Goal: Task Accomplishment & Management: Complete application form

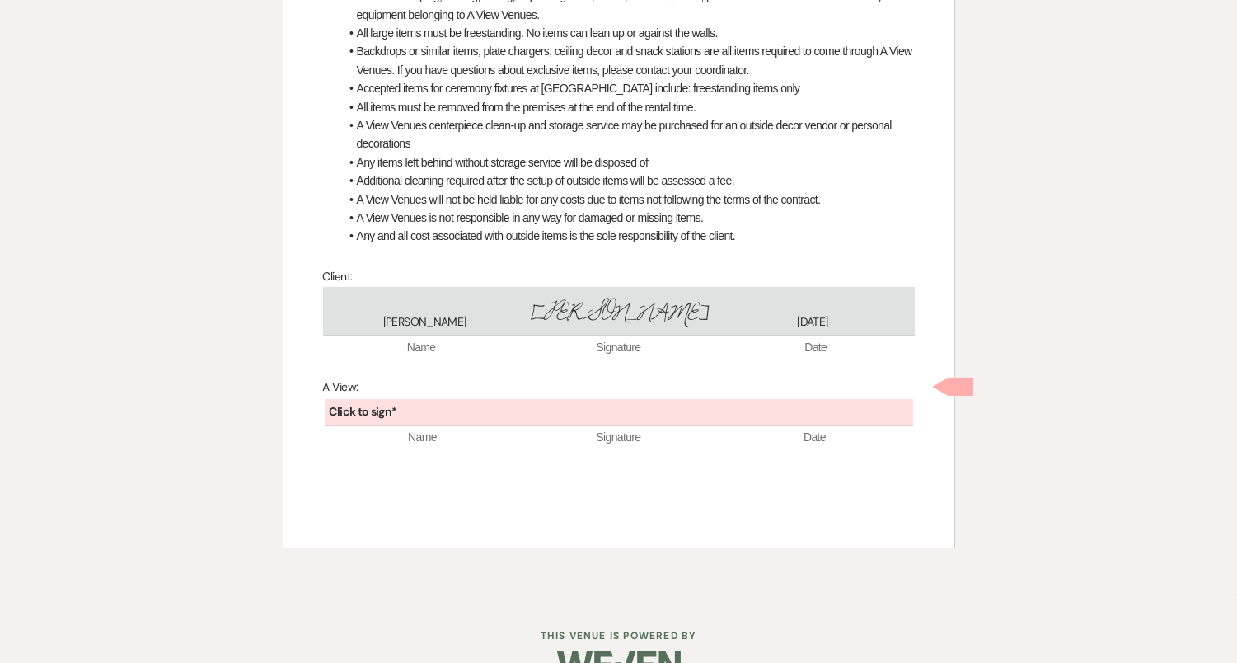
scroll to position [831, 0]
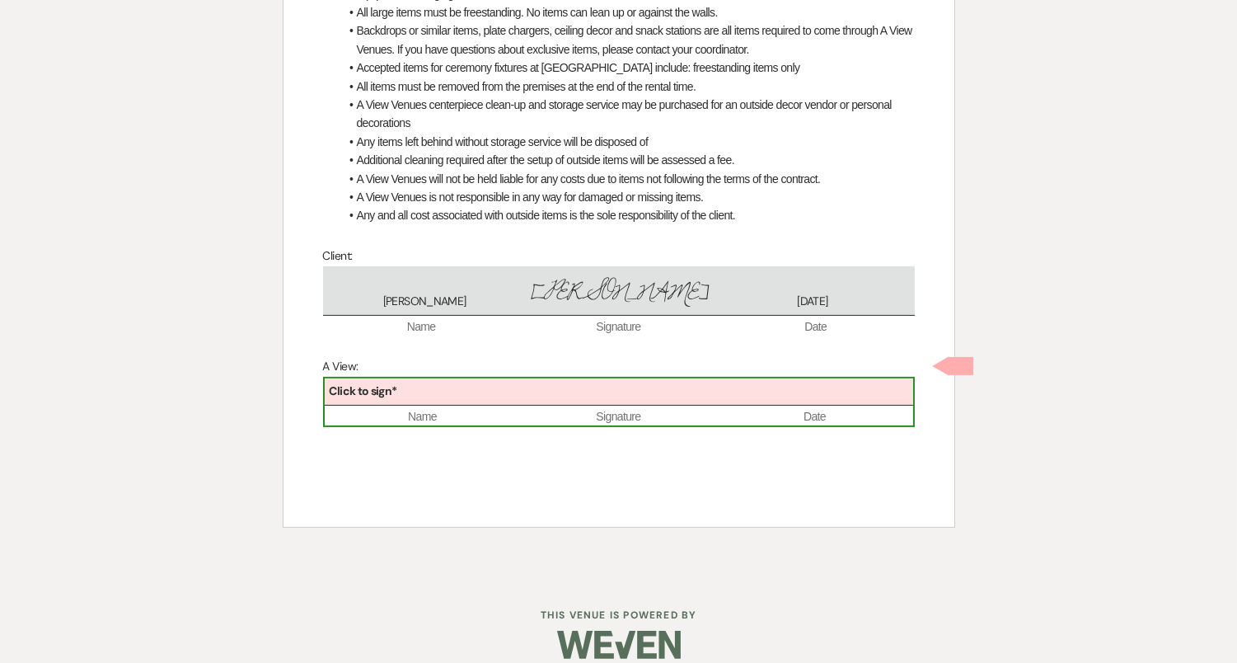
click at [609, 378] on div "Click to sign*" at bounding box center [619, 391] width 589 height 27
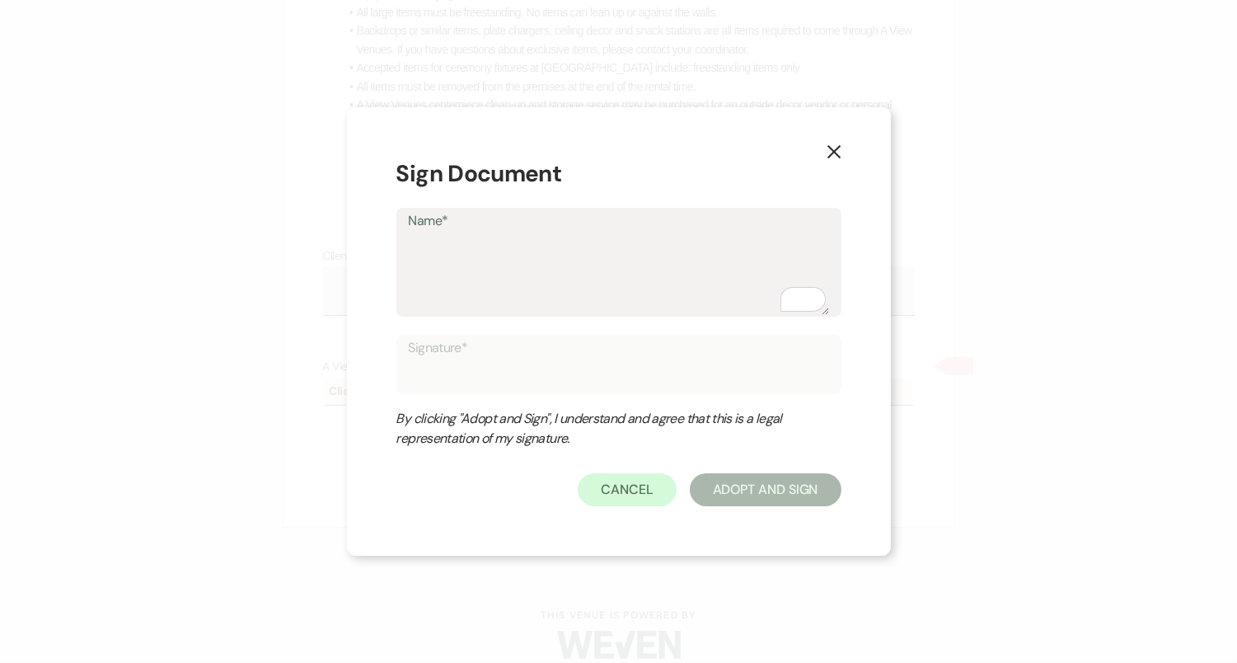
type textarea "D"
type input "D"
type textarea "De"
type input "De"
type textarea "Del"
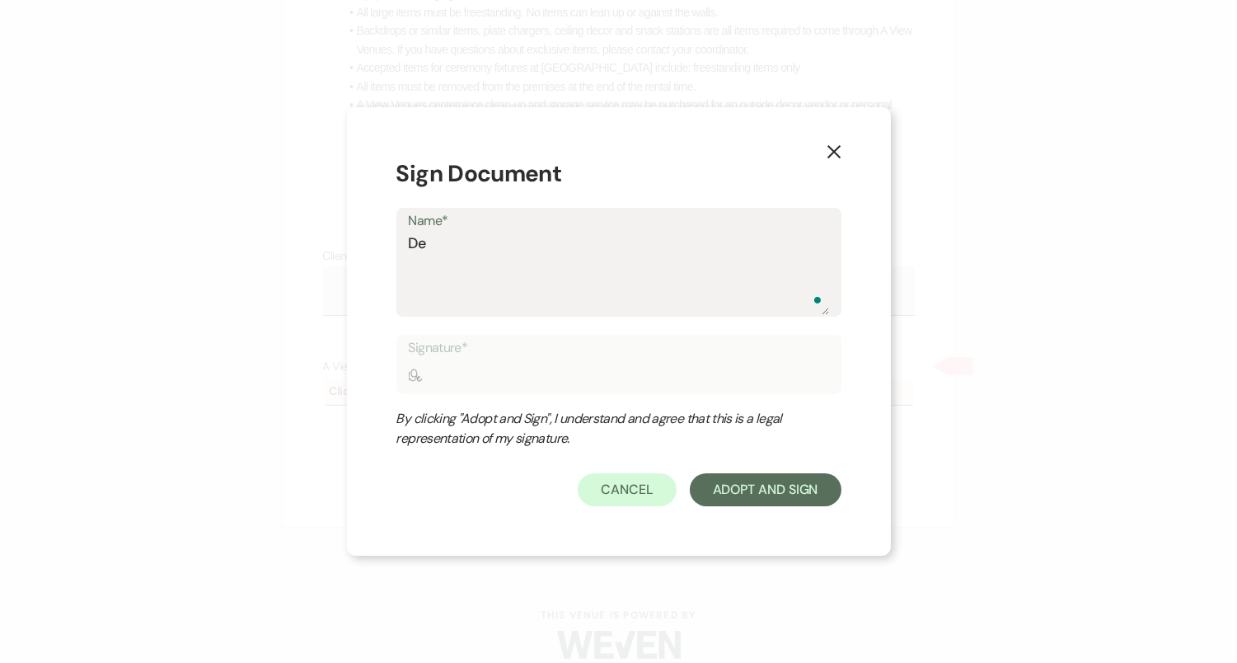
type input "Del"
type textarea "Dela"
type input "Dela"
type textarea "Delan"
type input "Delan"
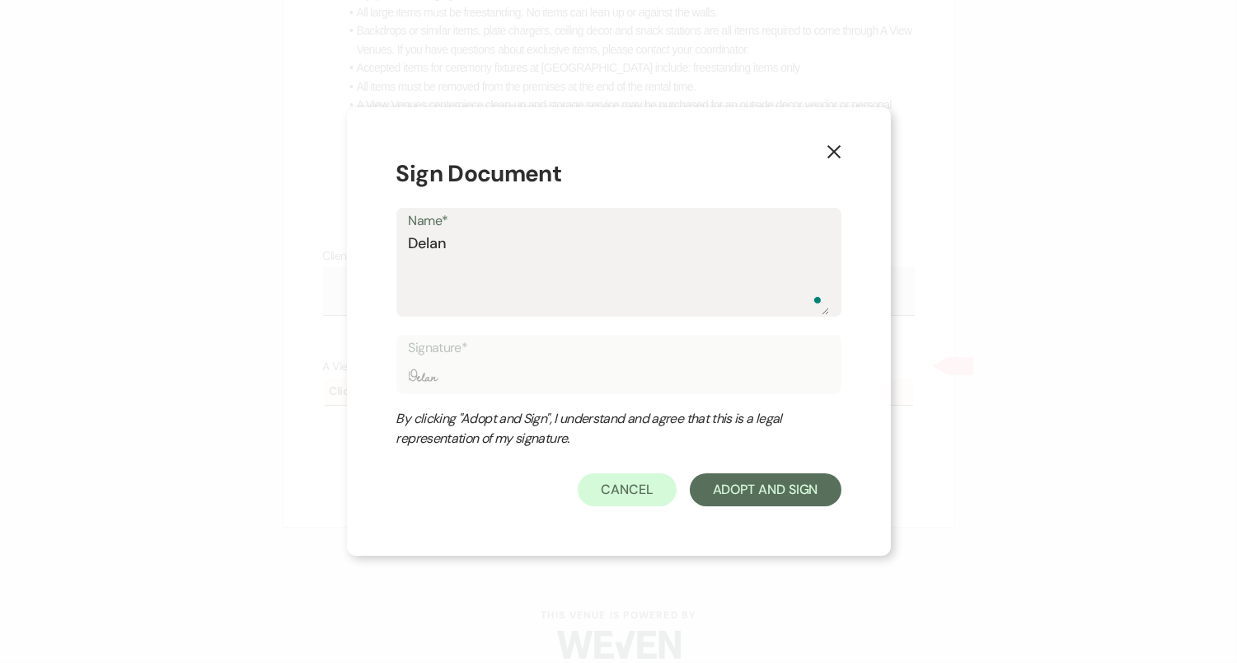
type textarea "[PERSON_NAME]"
type input "[PERSON_NAME]"
type textarea "[PERSON_NAME]"
type input "[PERSON_NAME]"
type textarea "[PERSON_NAME]"
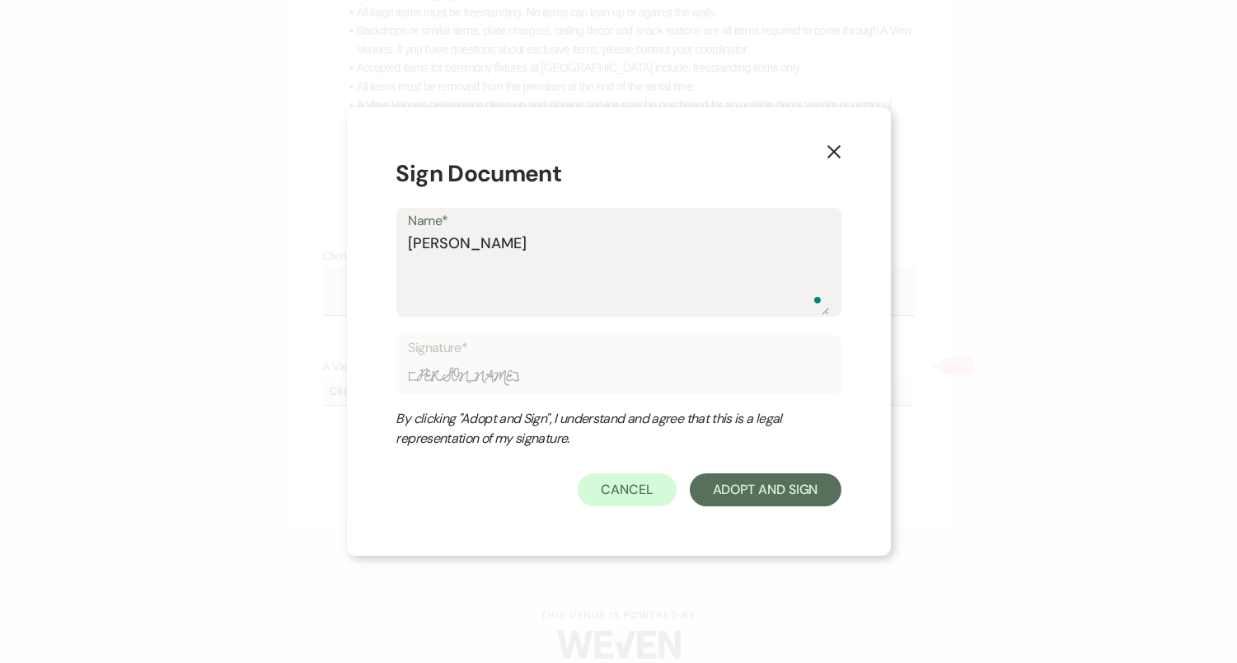
type input "[PERSON_NAME]"
type textarea "[PERSON_NAME]"
type input "[PERSON_NAME]"
type textarea "[PERSON_NAME] Bu"
type input "[PERSON_NAME] Bu"
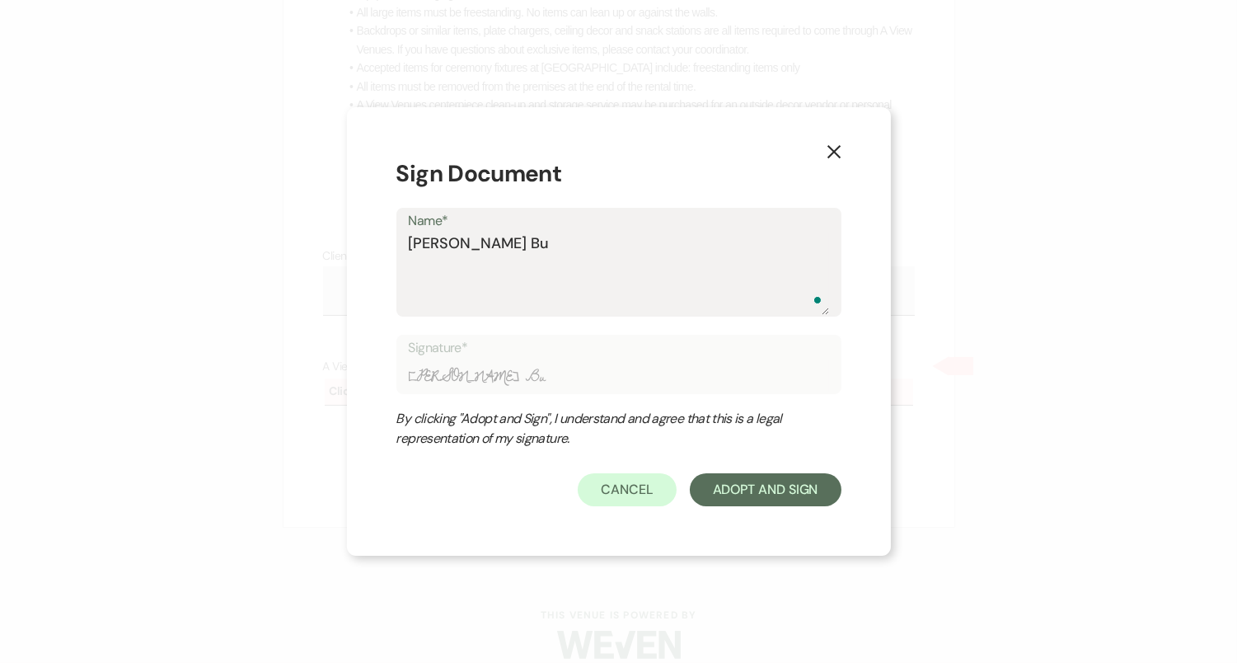
type textarea "[PERSON_NAME] But"
type input "[PERSON_NAME] But"
type textarea "[PERSON_NAME]"
type input "[PERSON_NAME]"
type textarea "[PERSON_NAME]"
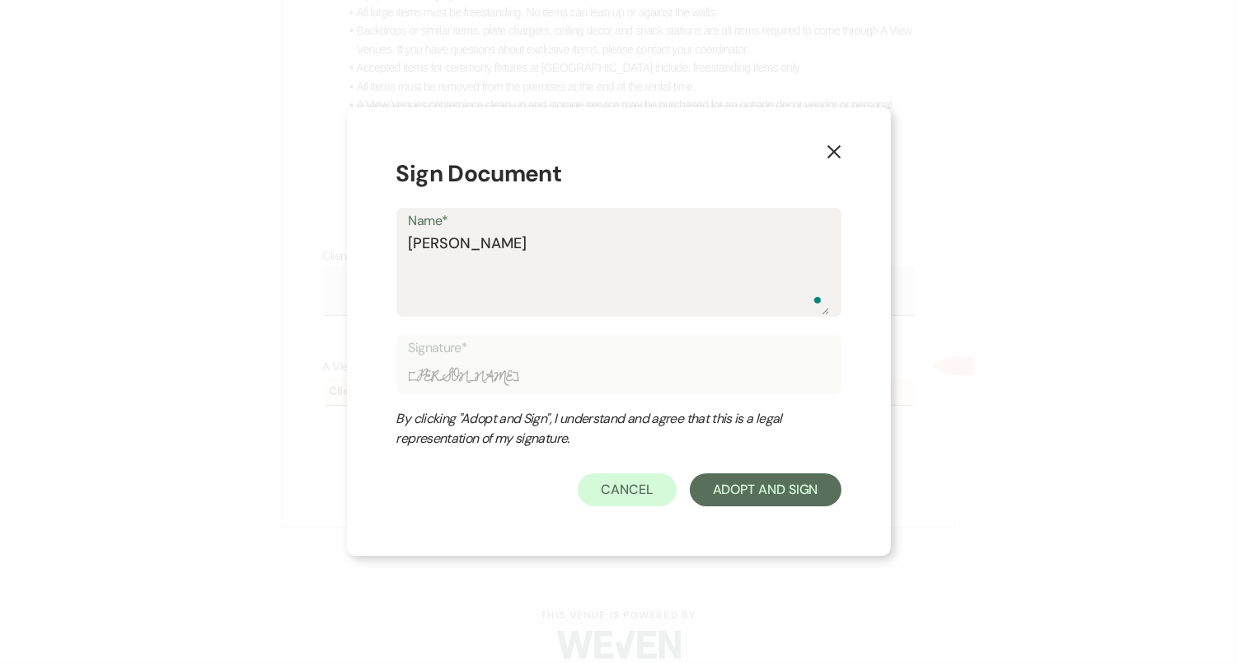
type input "[PERSON_NAME]"
type textarea "[PERSON_NAME]"
type input "[PERSON_NAME]"
type textarea "[PERSON_NAME]"
type input "[PERSON_NAME]"
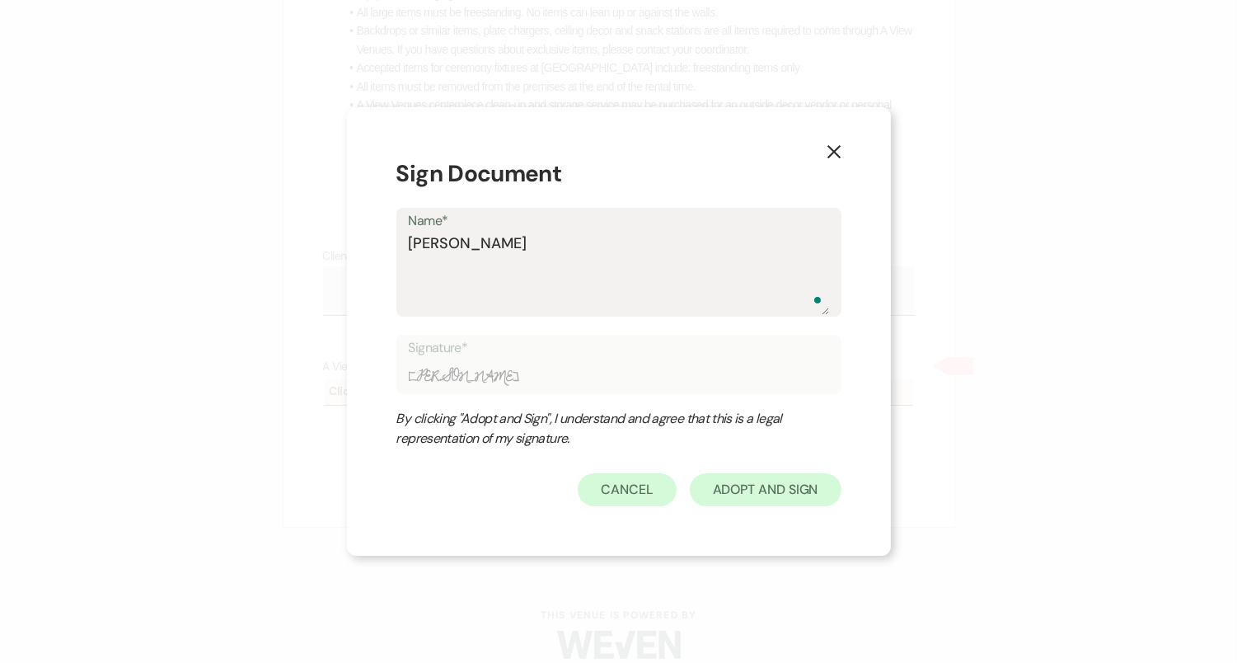
type textarea "[PERSON_NAME]"
click at [824, 491] on button "Adopt And Sign" at bounding box center [766, 489] width 152 height 33
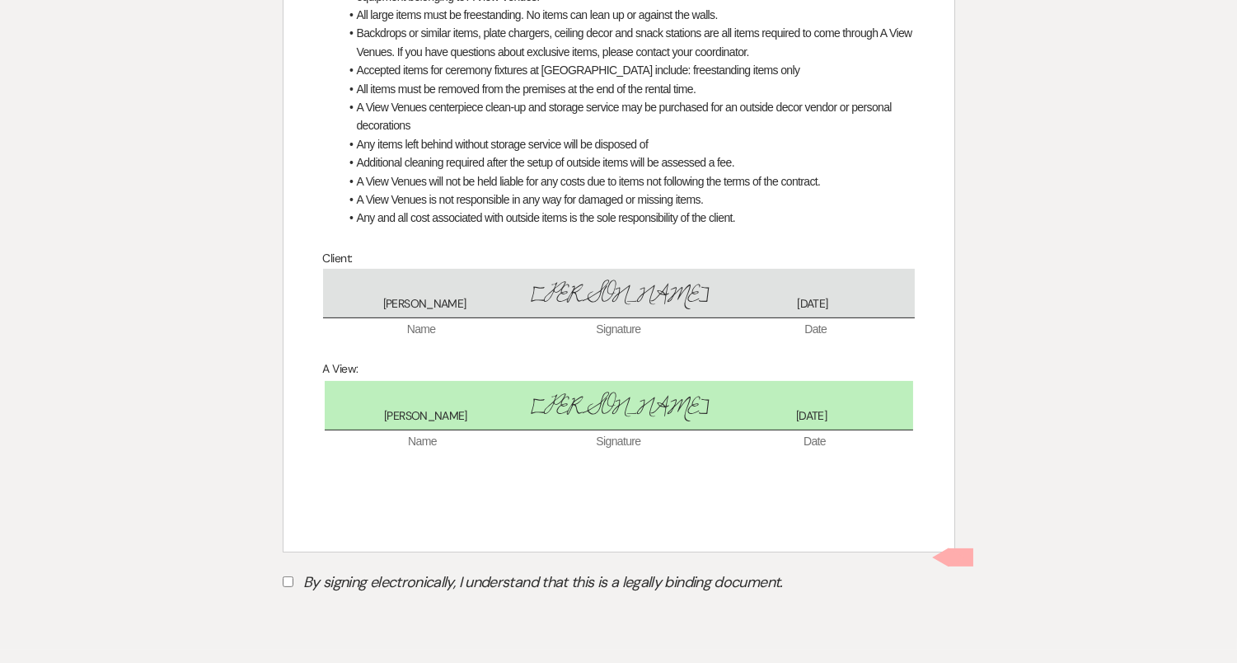
scroll to position [900, 0]
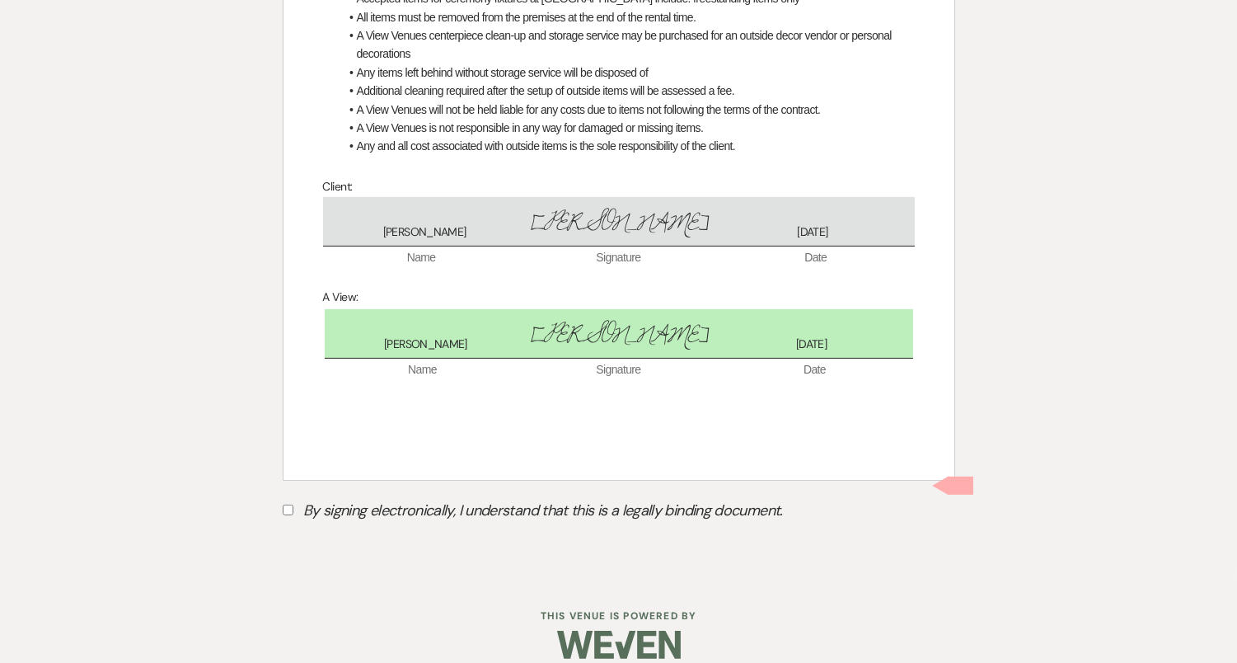
click at [523, 497] on label "By signing electronically, I understand that this is a legally binding document." at bounding box center [619, 512] width 673 height 31
click at [293, 505] on input "By signing electronically, I understand that this is a legally binding document." at bounding box center [288, 510] width 11 height 11
checkbox input "true"
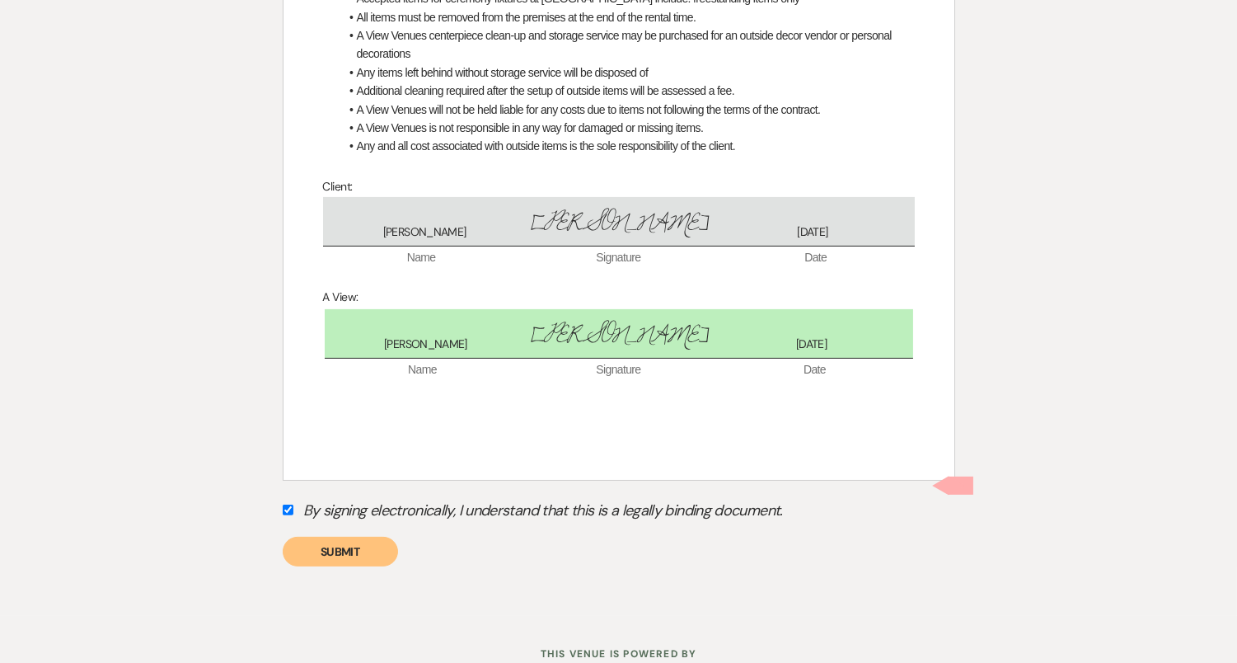
scroll to position [0, 0]
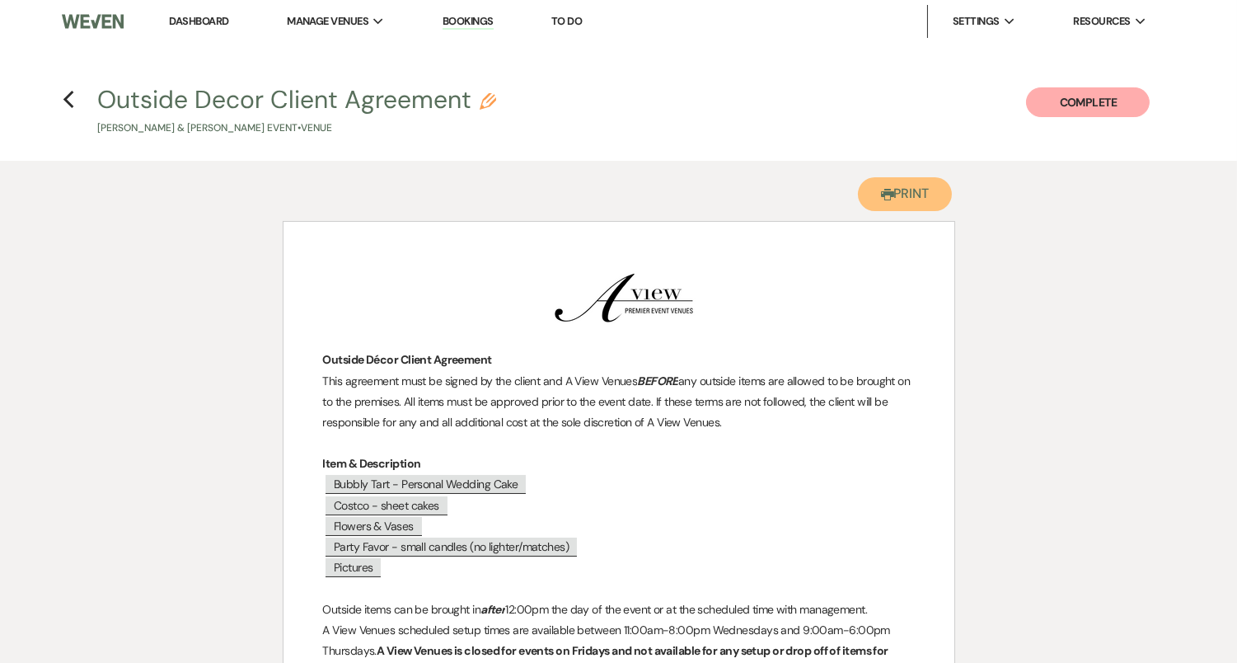
click at [918, 196] on button "Printer Print" at bounding box center [905, 194] width 95 height 34
click at [1054, 108] on button "Complete" at bounding box center [1088, 102] width 124 height 30
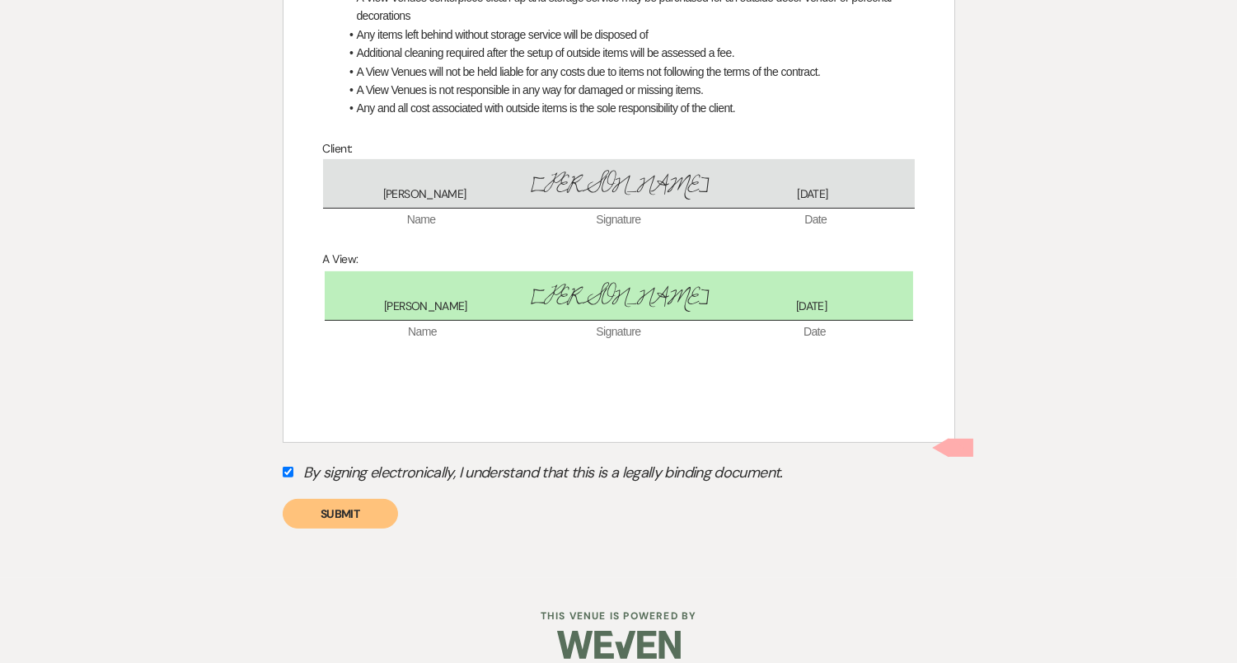
click at [373, 499] on button "Submit" at bounding box center [340, 514] width 115 height 30
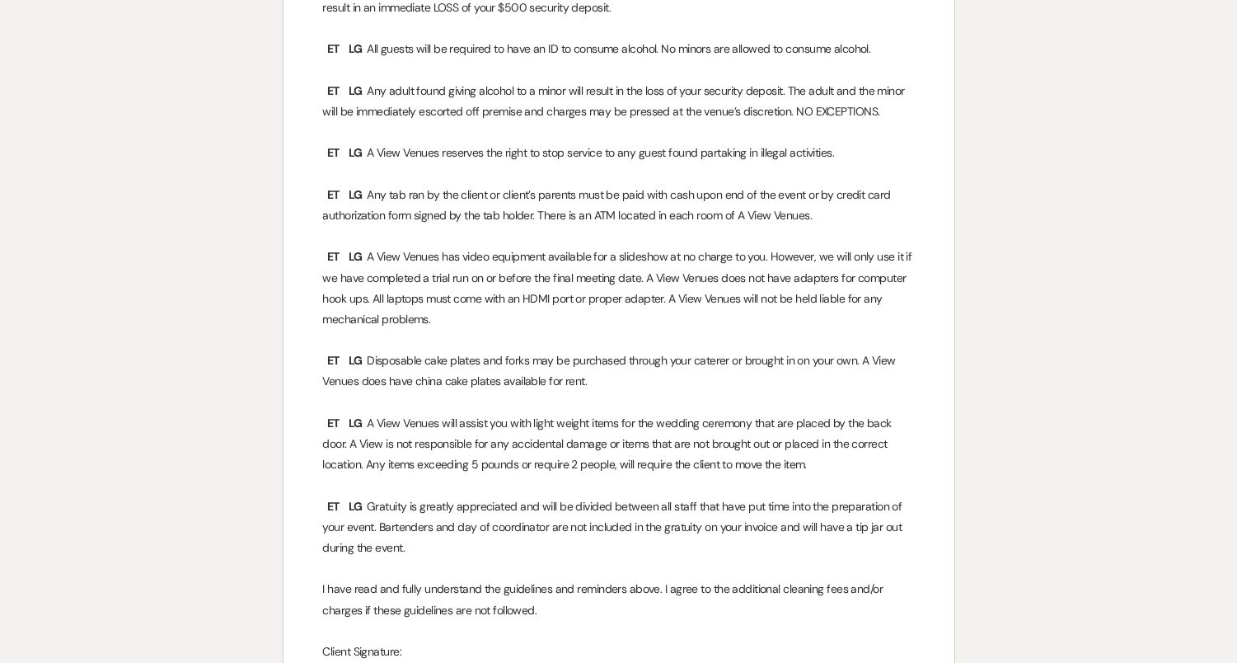
scroll to position [1886, 0]
